Goal: Information Seeking & Learning: Learn about a topic

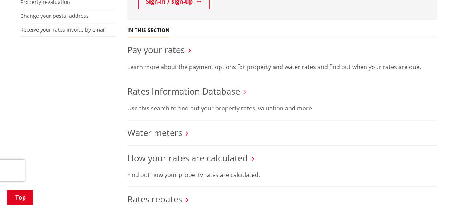
scroll to position [283, 0]
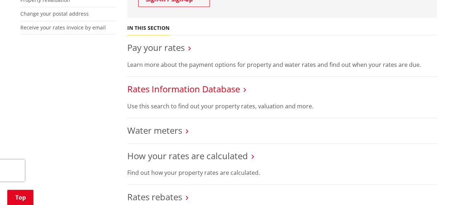
click at [157, 85] on link "Rates Information Database" at bounding box center [183, 89] width 113 height 12
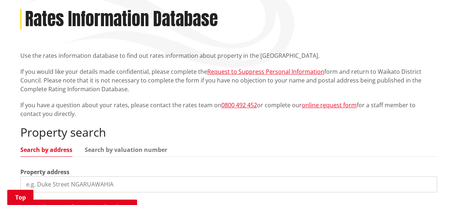
scroll to position [186, 0]
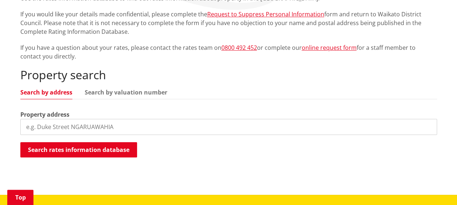
click at [170, 132] on input "search" at bounding box center [228, 127] width 416 height 16
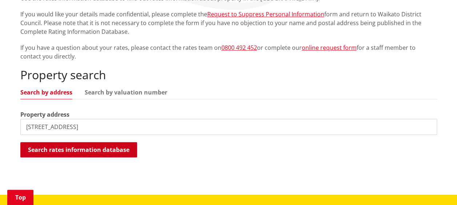
click at [121, 149] on button "Search rates information database" at bounding box center [78, 149] width 117 height 15
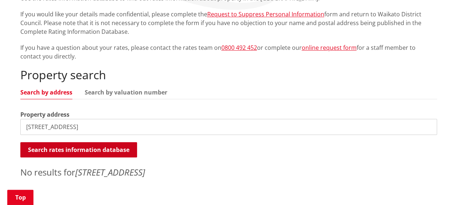
scroll to position [207, 0]
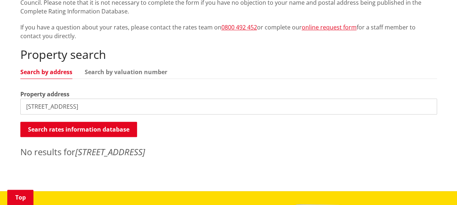
click at [114, 107] on input "10 one haruru street" at bounding box center [228, 106] width 416 height 16
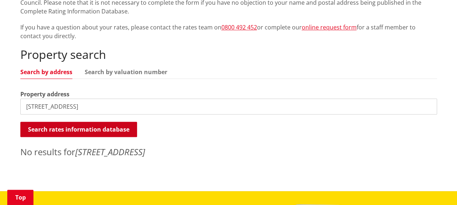
type input "10 one haruru street cambridge"
click at [109, 129] on button "Search rates information database" at bounding box center [78, 129] width 117 height 15
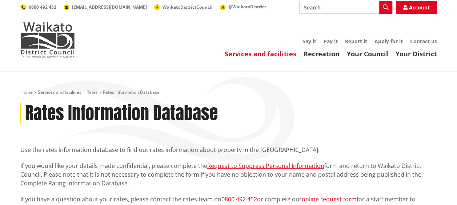
scroll to position [35, 0]
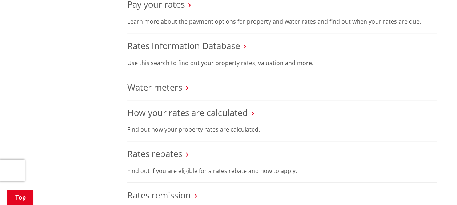
scroll to position [349, 0]
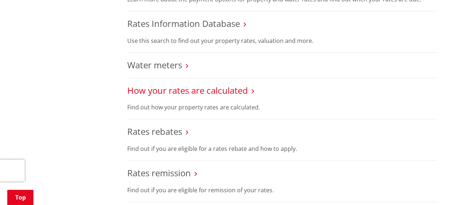
click at [172, 89] on link "How your rates are calculated" at bounding box center [187, 90] width 121 height 12
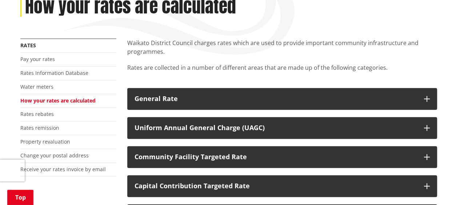
scroll to position [142, 0]
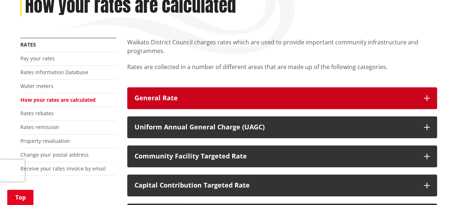
click at [185, 97] on div "General Rate" at bounding box center [275, 97] width 282 height 7
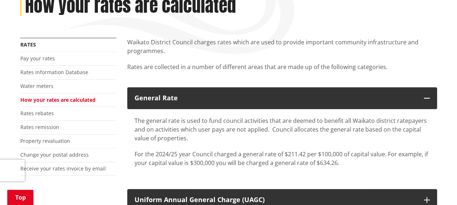
click at [322, 155] on p "For the 2024/25 year Council charged a general rate of $211.42 per $100,000 of …" at bounding box center [281, 158] width 295 height 17
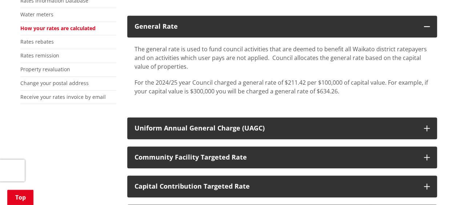
scroll to position [215, 0]
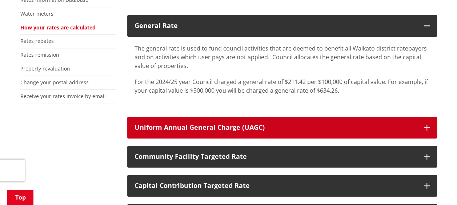
click at [323, 128] on div "Uniform Annual General Charge (UAGC)" at bounding box center [275, 127] width 282 height 7
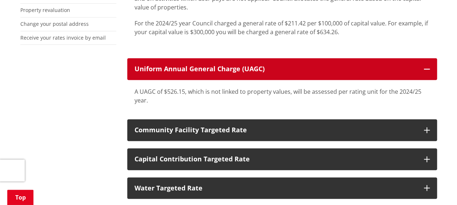
scroll to position [274, 0]
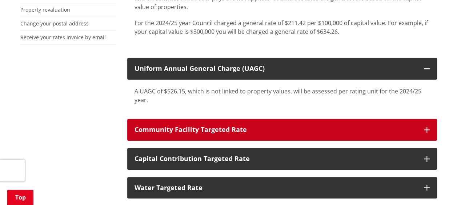
click at [314, 130] on div "Community Facility Targeted Rate" at bounding box center [275, 129] width 282 height 7
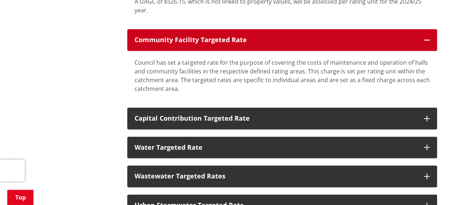
scroll to position [364, 0]
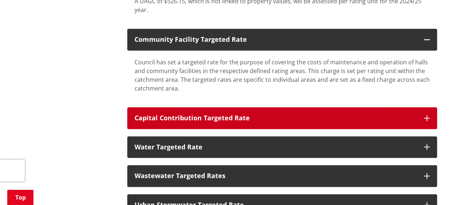
click at [306, 121] on div "Capital Contribution Targeted Rate" at bounding box center [275, 117] width 282 height 7
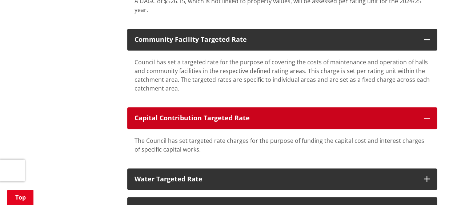
click at [306, 121] on div "Capital Contribution Targeted Rate" at bounding box center [275, 117] width 282 height 7
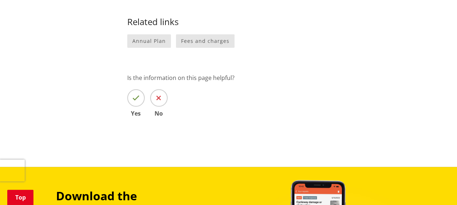
scroll to position [716, 0]
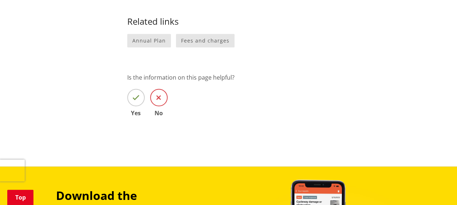
click at [162, 99] on span at bounding box center [158, 97] width 17 height 17
click at [0, 0] on input "No" at bounding box center [0, 0] width 0 height 0
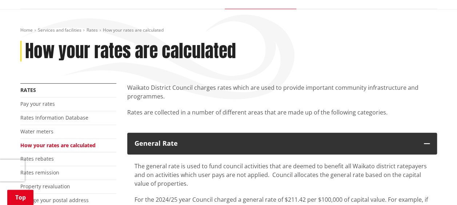
scroll to position [98, 0]
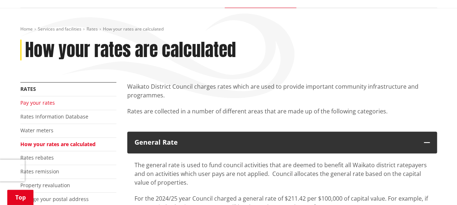
click at [51, 105] on link "Pay your rates" at bounding box center [37, 102] width 35 height 7
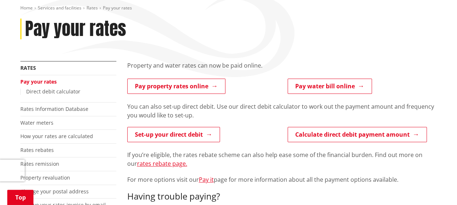
scroll to position [121, 0]
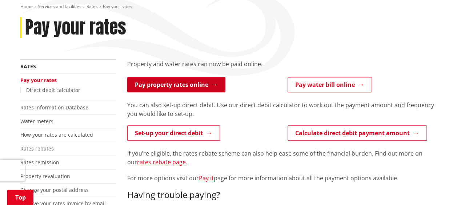
click at [189, 88] on link "Pay property rates online" at bounding box center [176, 84] width 98 height 15
